Goal: Information Seeking & Learning: Learn about a topic

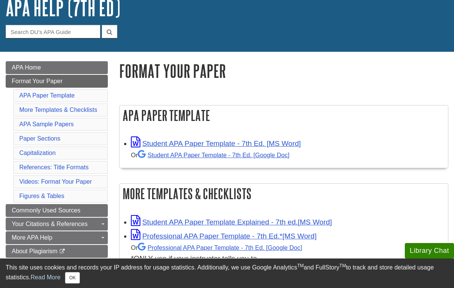
scroll to position [78, 0]
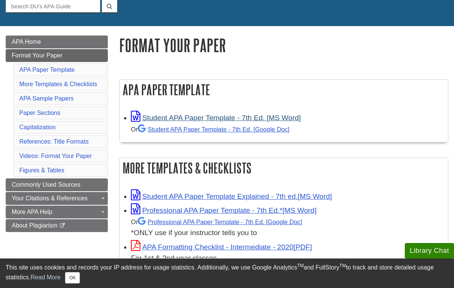
click at [246, 116] on link "Student APA Paper Template - 7th Ed. [MS Word]" at bounding box center [216, 118] width 170 height 8
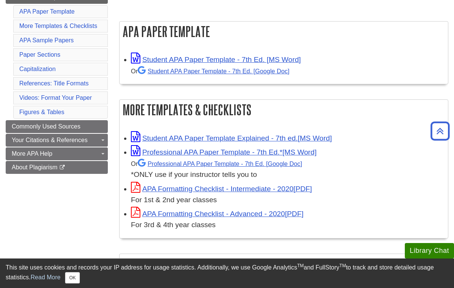
scroll to position [137, 0]
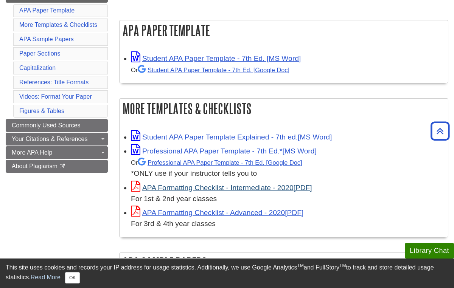
click at [294, 184] on link "APA Formatting Checklist - Intermediate - 2020" at bounding box center [221, 188] width 181 height 8
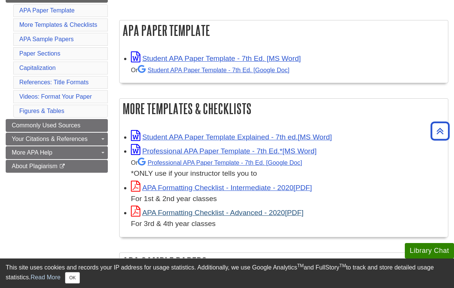
click at [262, 210] on link "APA Formatting Checklist - Advanced - 2020" at bounding box center [217, 213] width 172 height 8
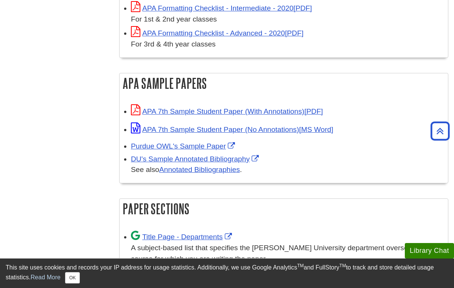
scroll to position [316, 0]
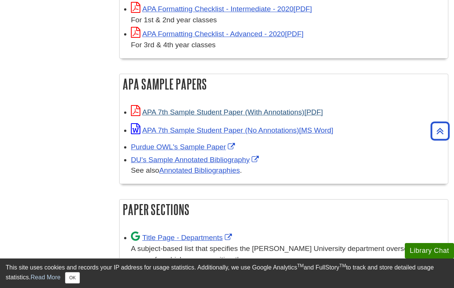
click at [258, 108] on link "APA 7th Sample Student Paper (With Annotations)" at bounding box center [227, 112] width 192 height 8
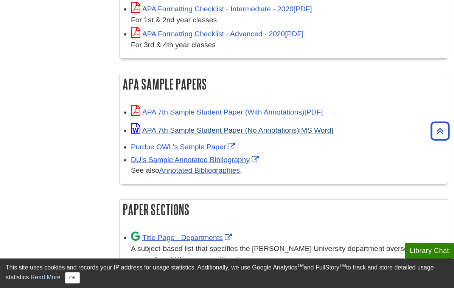
click at [241, 126] on link "APA 7th Sample Student Paper (No Annotations)" at bounding box center [232, 130] width 202 height 8
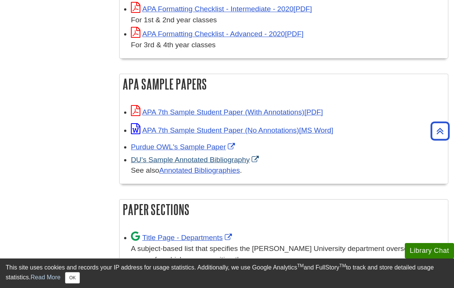
click at [224, 156] on link "DU's Sample Annotated Bibliography" at bounding box center [196, 160] width 130 height 8
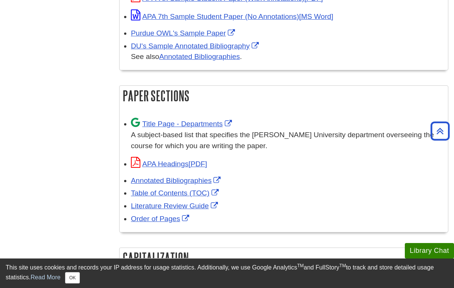
scroll to position [437, 0]
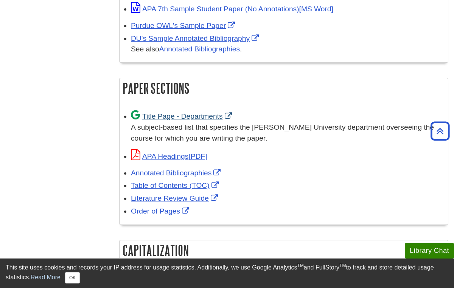
click at [179, 112] on link "Title Page - Departments" at bounding box center [182, 116] width 103 height 8
click at [181, 152] on link "APA Headings" at bounding box center [169, 156] width 76 height 8
click at [203, 169] on link "Annotated Bibliographies" at bounding box center [176, 173] width 91 height 8
click at [175, 181] on link "Table of Contents (TOC)" at bounding box center [176, 185] width 90 height 8
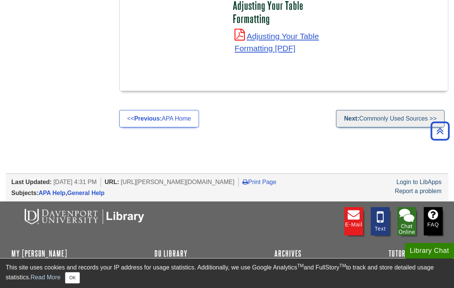
scroll to position [2890, 0]
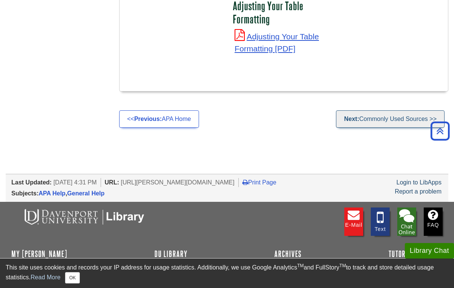
click at [384, 110] on link "Next: Commonly Used Sources >>" at bounding box center [390, 118] width 109 height 17
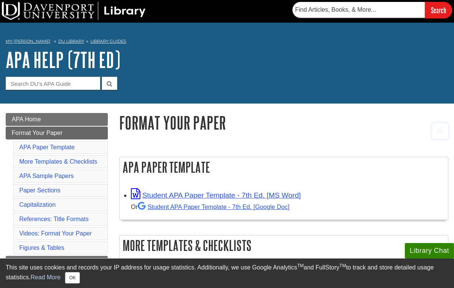
scroll to position [0, 0]
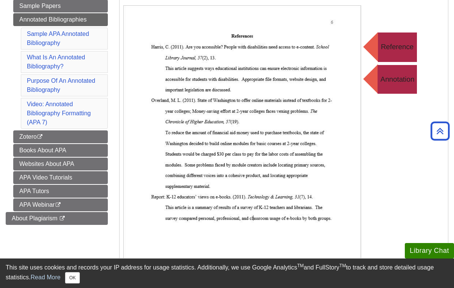
scroll to position [182, 0]
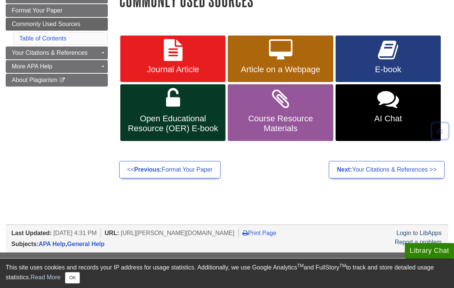
scroll to position [124, 0]
